Goal: Task Accomplishment & Management: Manage account settings

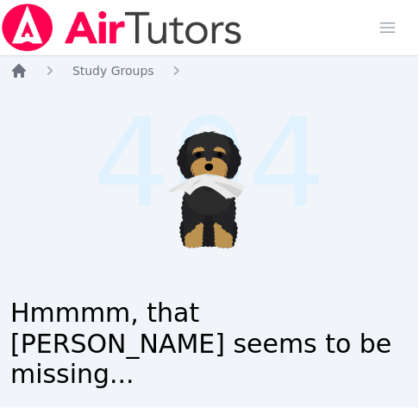
click at [20, 74] on icon "Breadcrumb" at bounding box center [18, 70] width 17 height 17
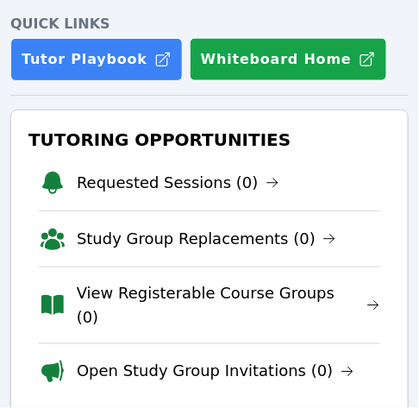
scroll to position [315, 0]
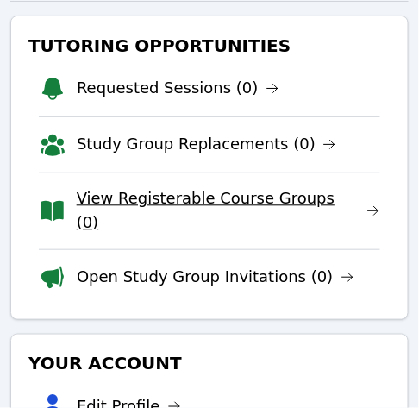
click at [192, 191] on link "View Registerable Course Groups (0)" at bounding box center [229, 211] width 304 height 48
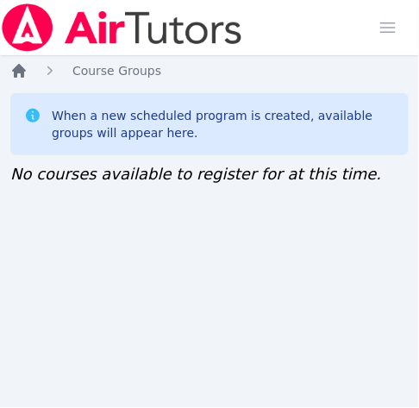
click at [25, 66] on icon "Breadcrumb" at bounding box center [18, 70] width 17 height 17
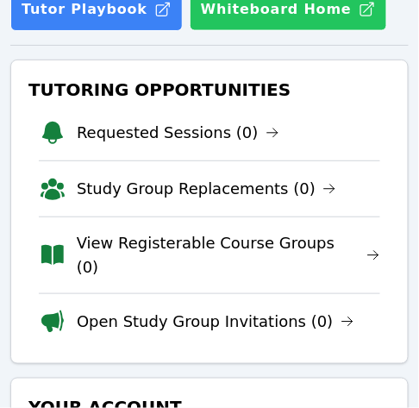
scroll to position [272, 0]
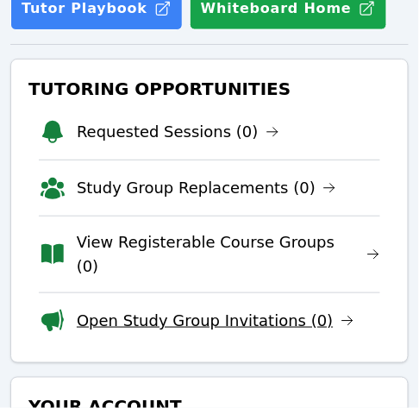
click at [220, 309] on link "Open Study Group Invitations (0)" at bounding box center [216, 321] width 278 height 24
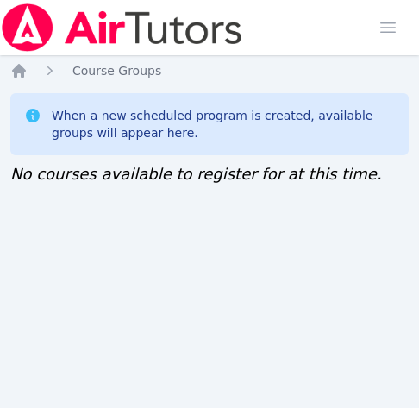
scroll to position [12, 6]
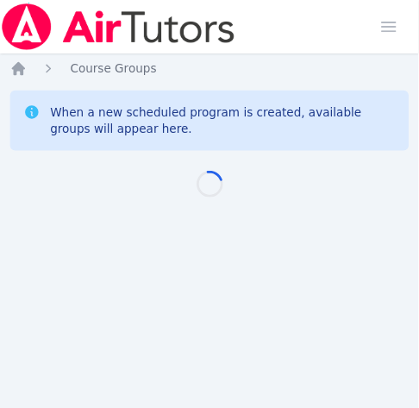
scroll to position [12, 6]
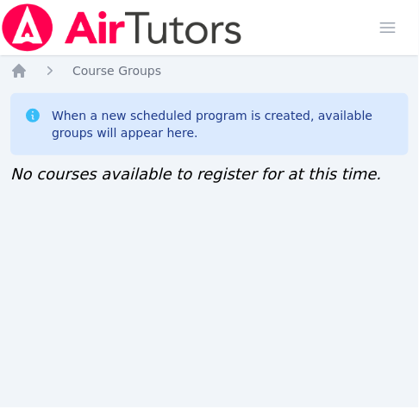
drag, startPoint x: 0, startPoint y: 0, endPoint x: 17, endPoint y: 255, distance: 256.1
click at [17, 255] on div "Home Sessions Study Groups Students Messages Open user menu Jennifer (Jen) Grub…" at bounding box center [209, 204] width 419 height 408
click at [18, 201] on div "Home Sessions Study Groups Students Messages Open user menu Jennifer (Jen) Grub…" at bounding box center [209, 204] width 419 height 408
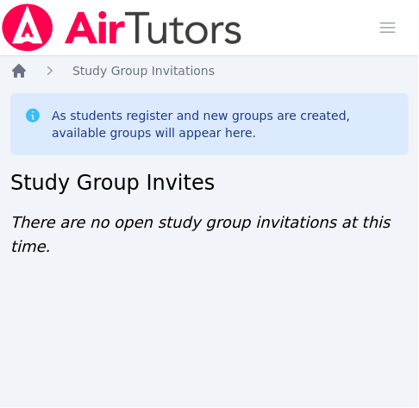
click at [17, 70] on icon "Breadcrumb" at bounding box center [19, 71] width 14 height 14
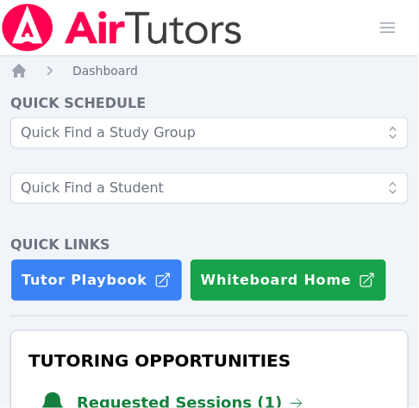
scroll to position [152, 0]
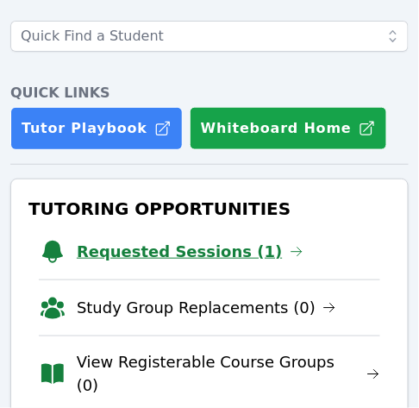
click at [224, 249] on link "Requested Sessions (1)" at bounding box center [190, 252] width 227 height 24
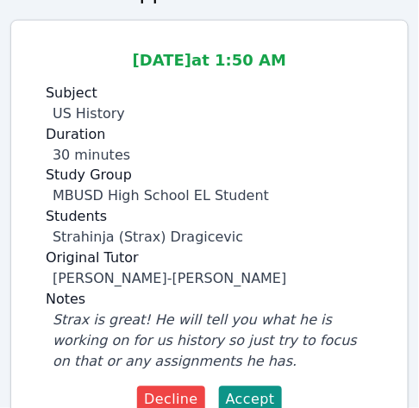
scroll to position [224, 0]
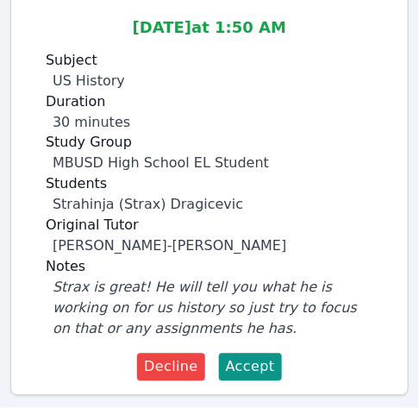
click at [329, 269] on label "Notes" at bounding box center [210, 267] width 328 height 21
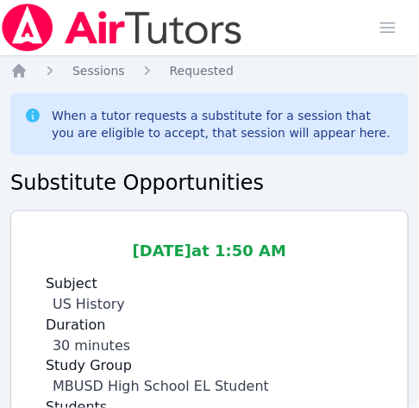
click at [28, 227] on div "Oct 8 at 1:50 AM Subject US History Duration 30 minutes Study Group MBUSD High …" at bounding box center [209, 401] width 369 height 352
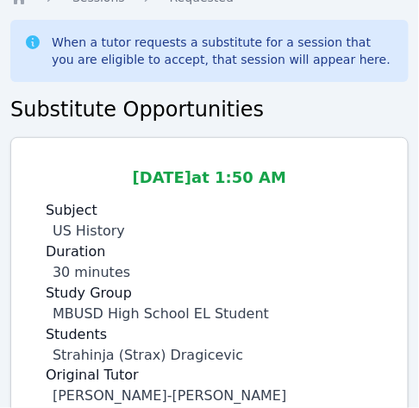
scroll to position [224, 0]
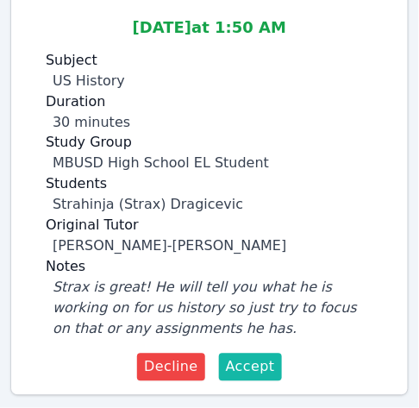
click at [248, 371] on span "Accept" at bounding box center [250, 367] width 49 height 21
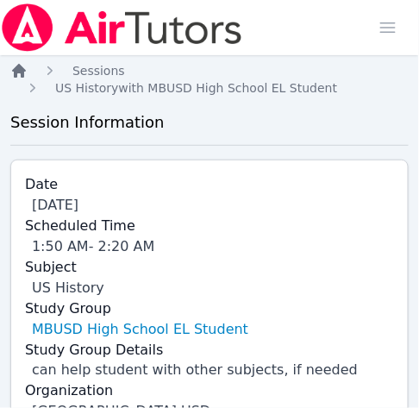
click at [12, 68] on icon "Breadcrumb" at bounding box center [18, 70] width 17 height 17
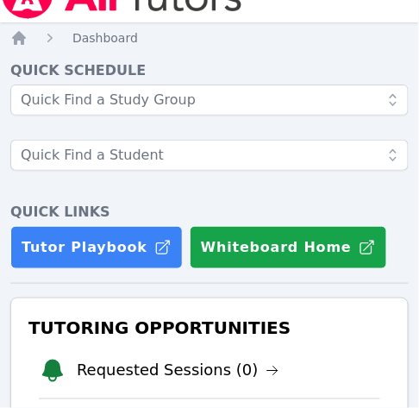
scroll to position [30, 0]
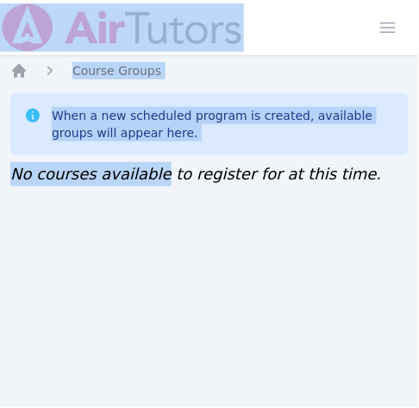
drag, startPoint x: 146, startPoint y: 173, endPoint x: 206, endPoint y: -104, distance: 283.6
click at [206, 0] on html "Home Sessions Study Groups Students Messages Open user menu [PERSON_NAME] ([PER…" at bounding box center [209, 204] width 419 height 408
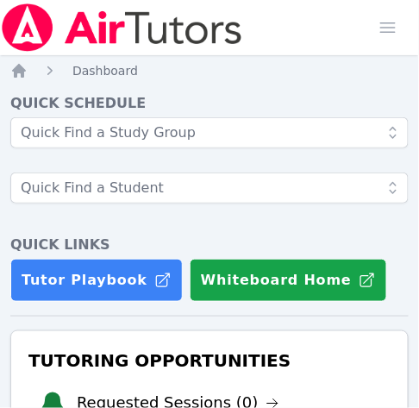
click at [16, 72] on icon "Breadcrumb" at bounding box center [19, 71] width 14 height 14
click at [388, 22] on span "button" at bounding box center [388, 28] width 38 height 38
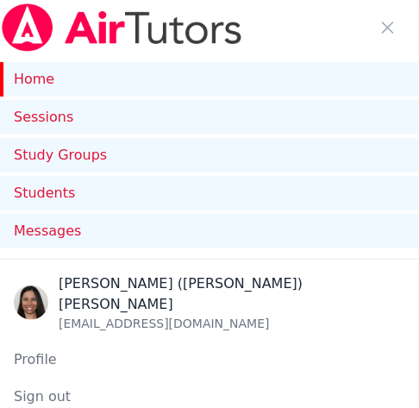
click at [120, 88] on link "Home" at bounding box center [209, 79] width 419 height 35
click at [52, 81] on link "Home" at bounding box center [209, 79] width 419 height 35
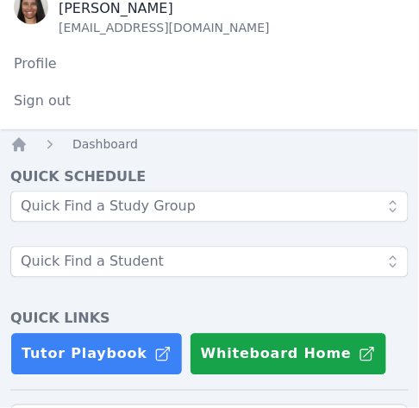
scroll to position [299, 0]
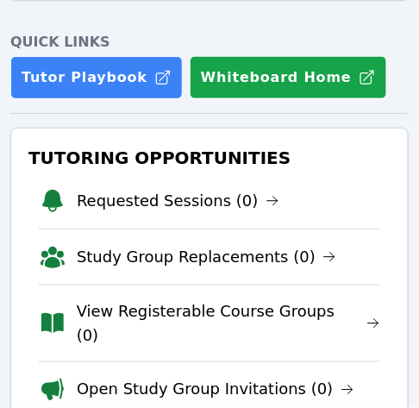
scroll to position [205, 0]
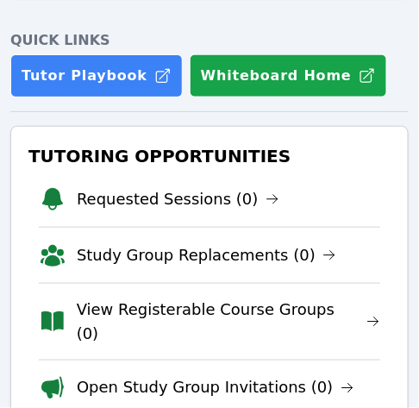
click at [255, 192] on li "Requested Sessions (0)" at bounding box center [210, 199] width 342 height 55
click at [266, 199] on icon at bounding box center [273, 199] width 14 height 14
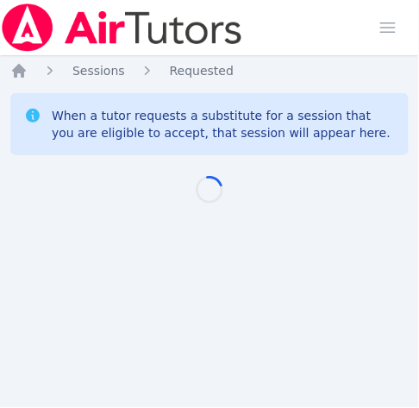
scroll to position [12, 0]
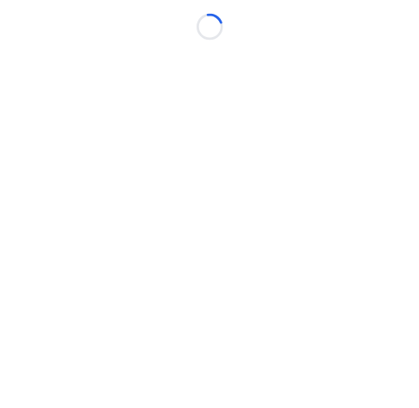
scroll to position [12, 0]
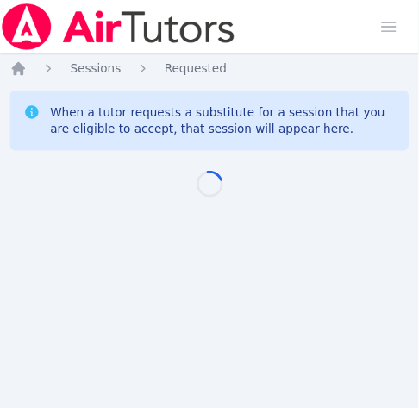
scroll to position [12, 0]
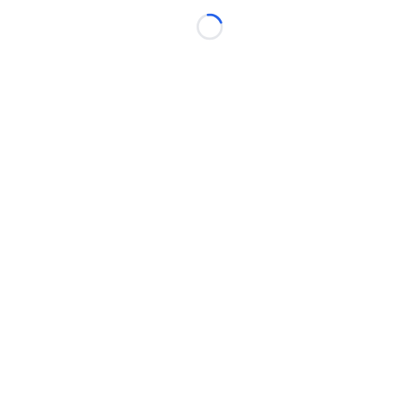
scroll to position [12, 0]
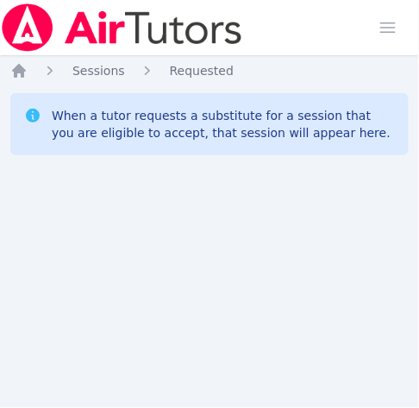
click at [6, 235] on div "Home Sessions Study Groups Students Messages Open user menu Jennifer (Jen) Grub…" at bounding box center [209, 204] width 419 height 408
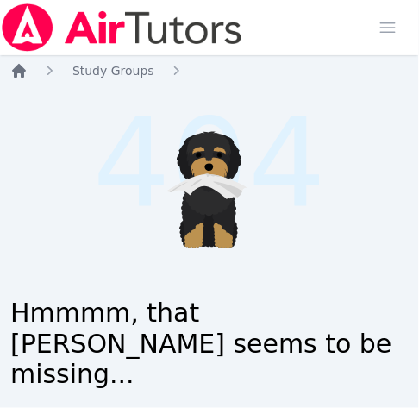
click at [21, 69] on icon "Breadcrumb" at bounding box center [19, 71] width 14 height 14
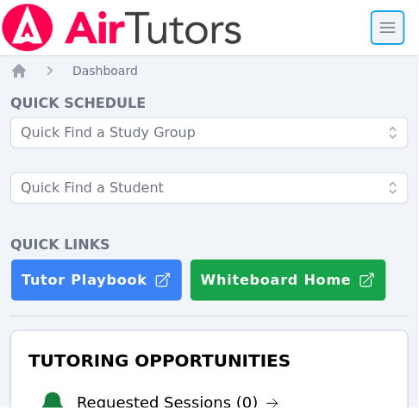
click at [381, 33] on span "button" at bounding box center [388, 28] width 38 height 38
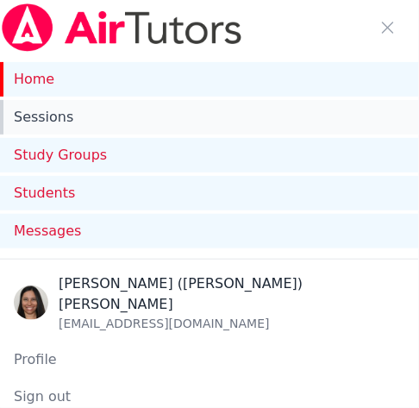
click at [67, 125] on link "Sessions" at bounding box center [209, 117] width 419 height 35
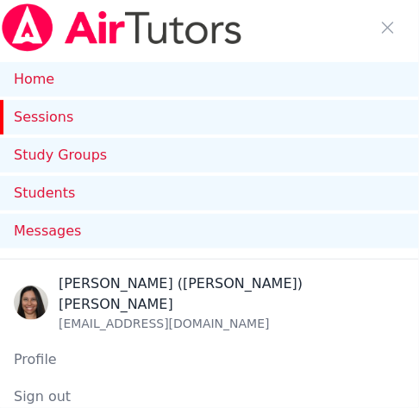
click at [67, 125] on link "Sessions" at bounding box center [209, 117] width 419 height 35
click at [80, 117] on link "Sessions" at bounding box center [209, 117] width 419 height 35
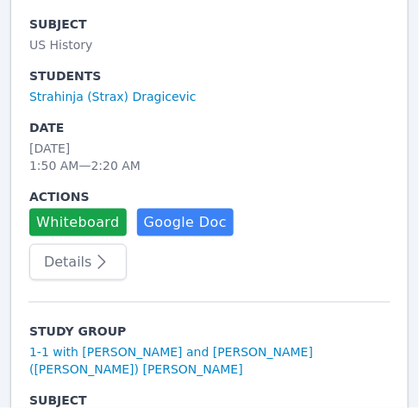
scroll to position [867, 0]
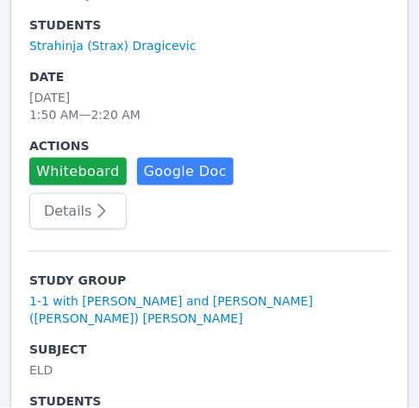
click at [94, 201] on icon "button" at bounding box center [101, 211] width 21 height 21
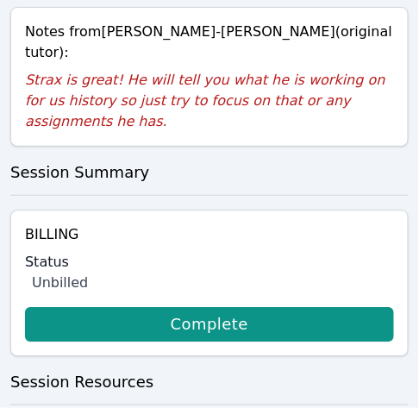
scroll to position [1190, 0]
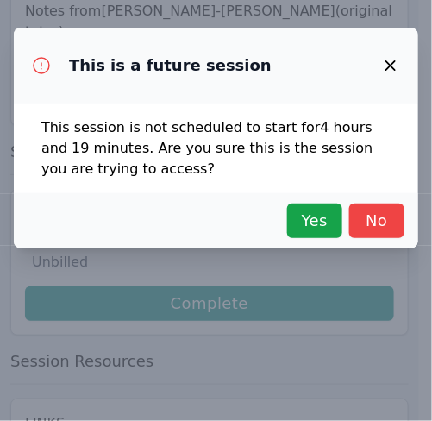
click at [389, 65] on icon "button" at bounding box center [391, 65] width 21 height 21
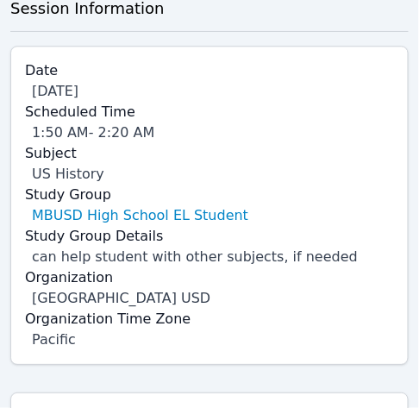
scroll to position [479, 0]
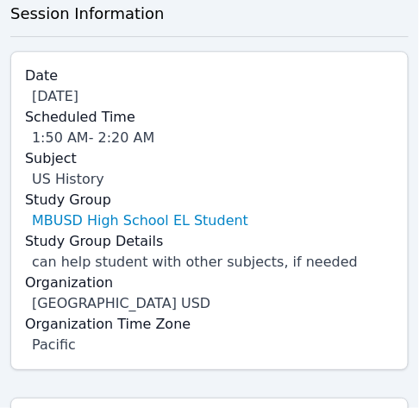
click at [291, 128] on div "1:50 AM - 2:20 AM" at bounding box center [213, 138] width 362 height 21
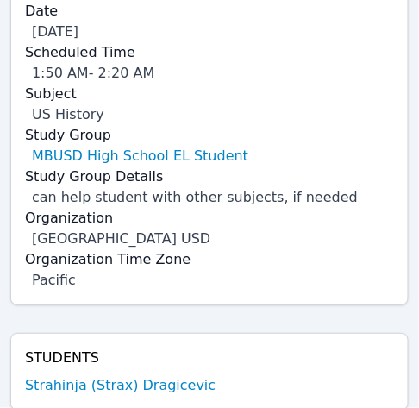
scroll to position [485, 0]
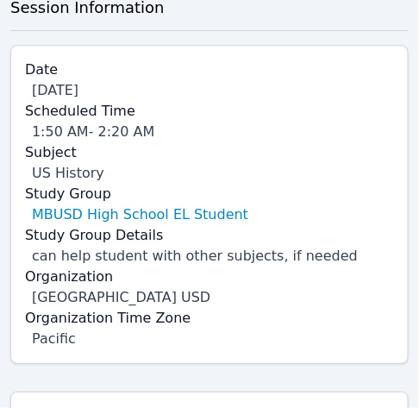
click at [1, 180] on div "Home Sessions Study Groups Students Messages Open user menu Jennifer (Jen) Grub…" at bounding box center [209, 348] width 419 height 1667
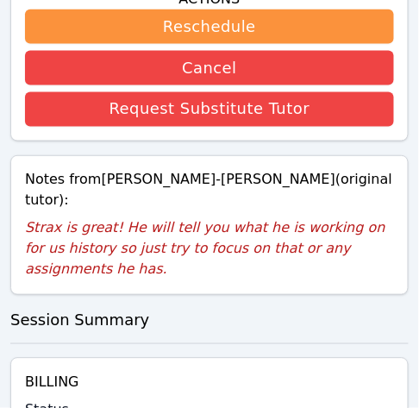
scroll to position [1009, 0]
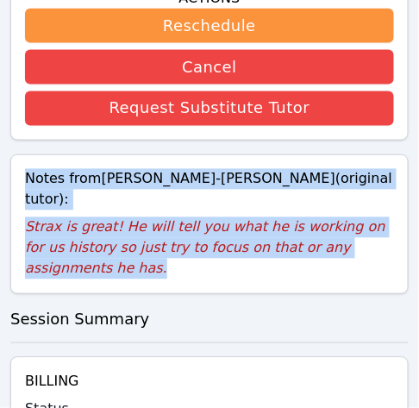
drag, startPoint x: 25, startPoint y: 147, endPoint x: 392, endPoint y: 210, distance: 372.2
click at [392, 210] on div "Notes from Vincent Astray-Caneda (original tutor): Strax is great! He will tell…" at bounding box center [209, 224] width 399 height 140
copy div "Notes from Vincent Astray-Caneda (original tutor): Strax is great! He will tell…"
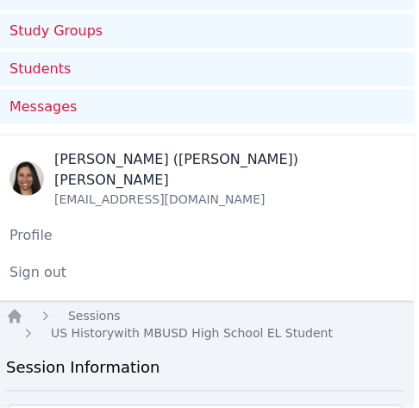
scroll to position [0, 4]
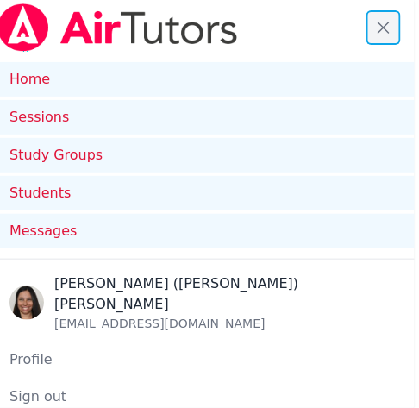
click at [381, 21] on span "button" at bounding box center [384, 28] width 38 height 38
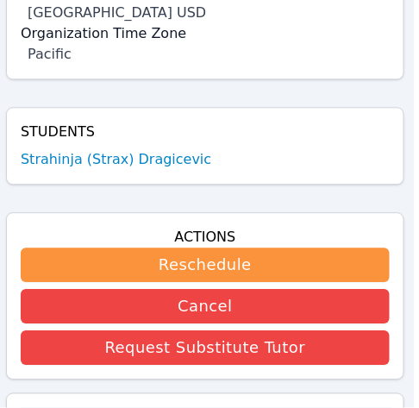
scroll to position [401, 4]
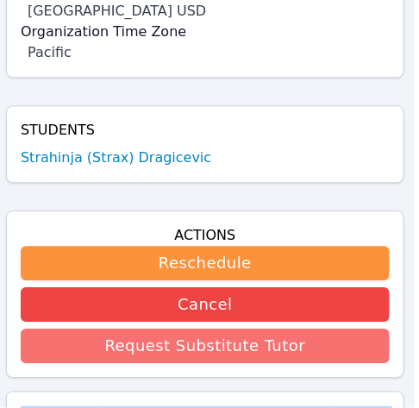
click at [248, 348] on button "Request Substitute Tutor" at bounding box center [205, 346] width 369 height 35
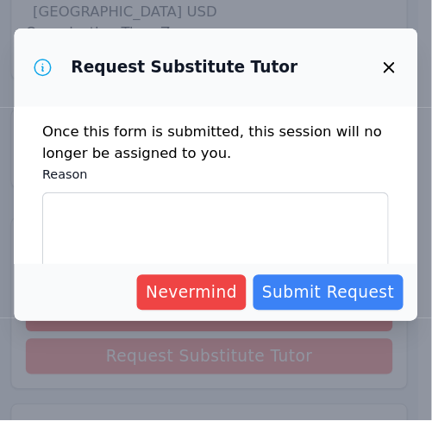
scroll to position [401, 0]
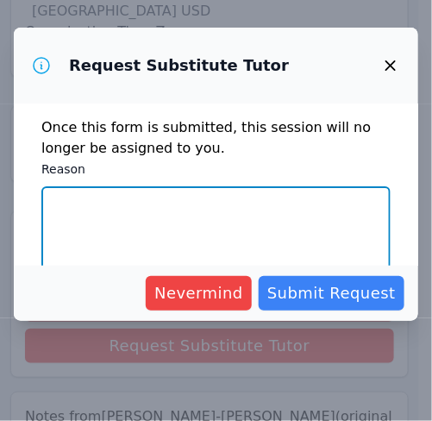
click at [243, 228] on textarea "Reason" at bounding box center [216, 232] width 350 height 93
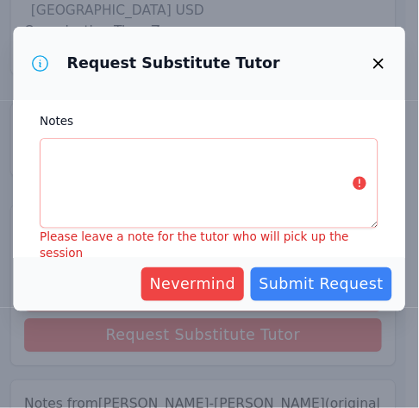
scroll to position [154, 0]
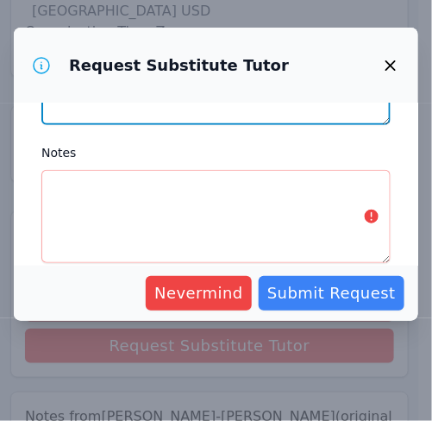
type textarea "I accepted this, but realized I had a conflict."
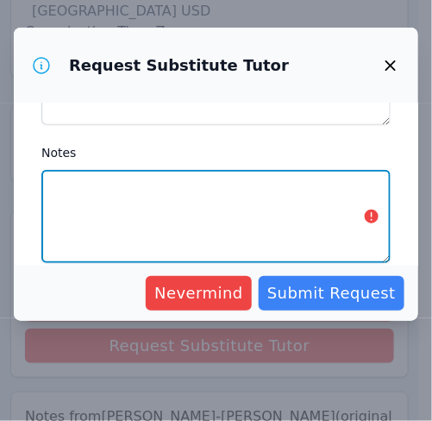
click at [280, 204] on textarea "Notes" at bounding box center [216, 216] width 350 height 93
paste textarea "Notes from Vincent Astray-Caneda (original tutor): Strax is great! He will tell…"
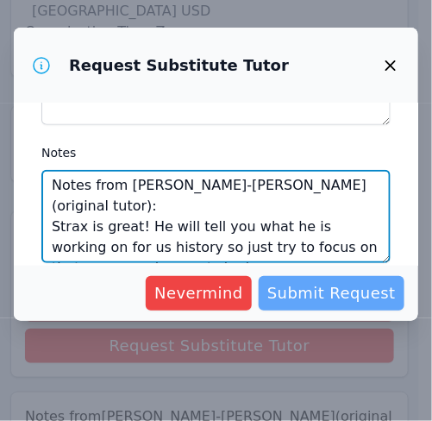
type textarea "Notes from Vincent Astray-Caneda (original tutor): Strax is great! He will tell…"
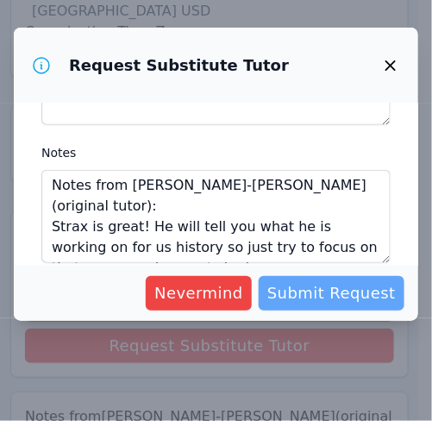
click at [315, 294] on span "Submit Request" at bounding box center [332, 293] width 129 height 24
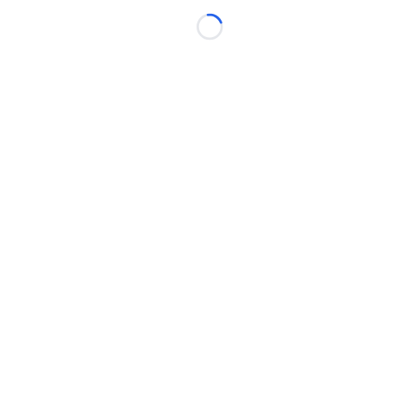
scroll to position [12, 0]
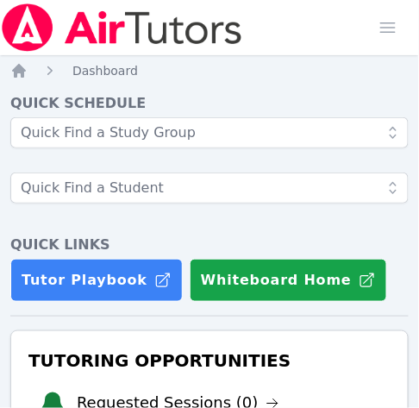
click at [10, 206] on div at bounding box center [209, 169] width 399 height 104
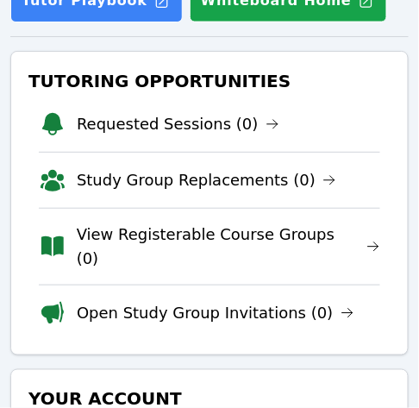
scroll to position [280, 0]
